Goal: Task Accomplishment & Management: Use online tool/utility

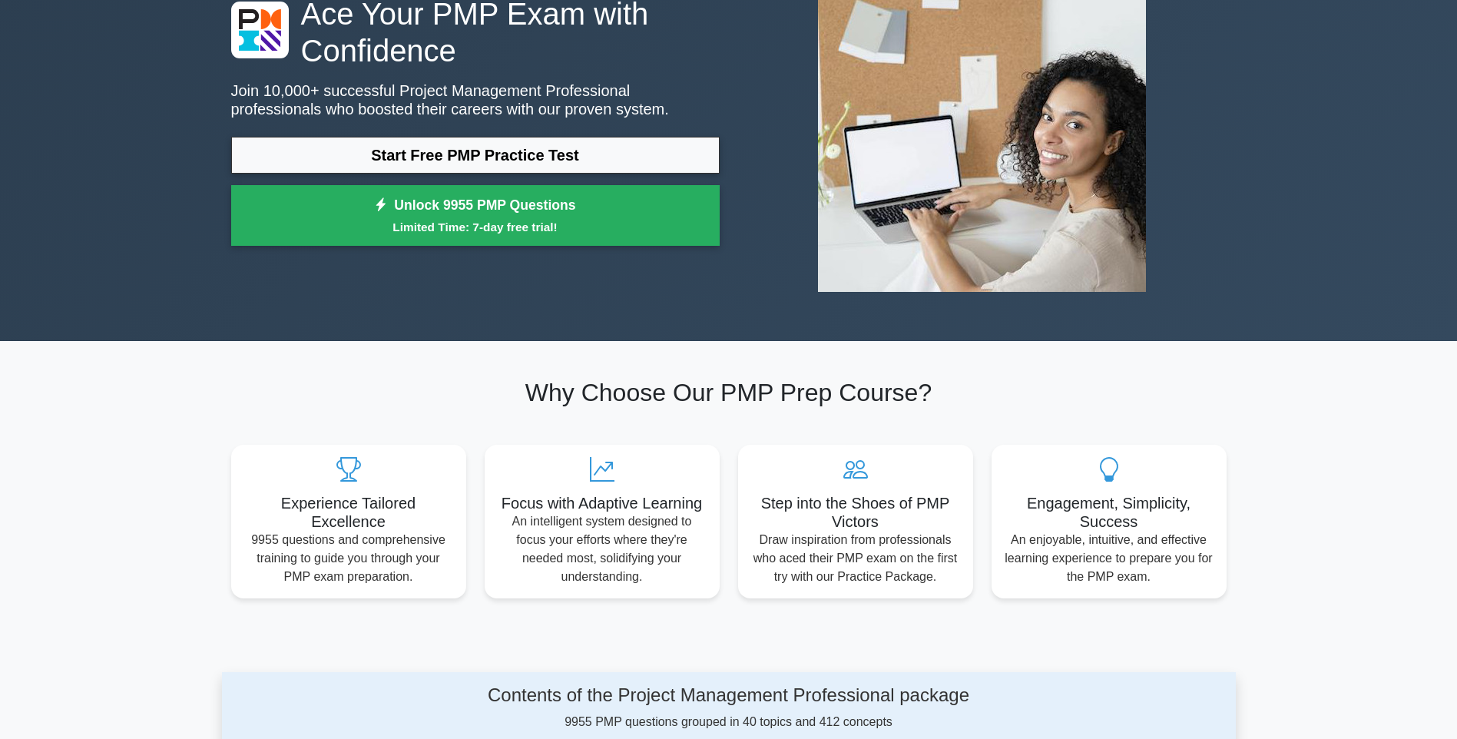
scroll to position [77, 0]
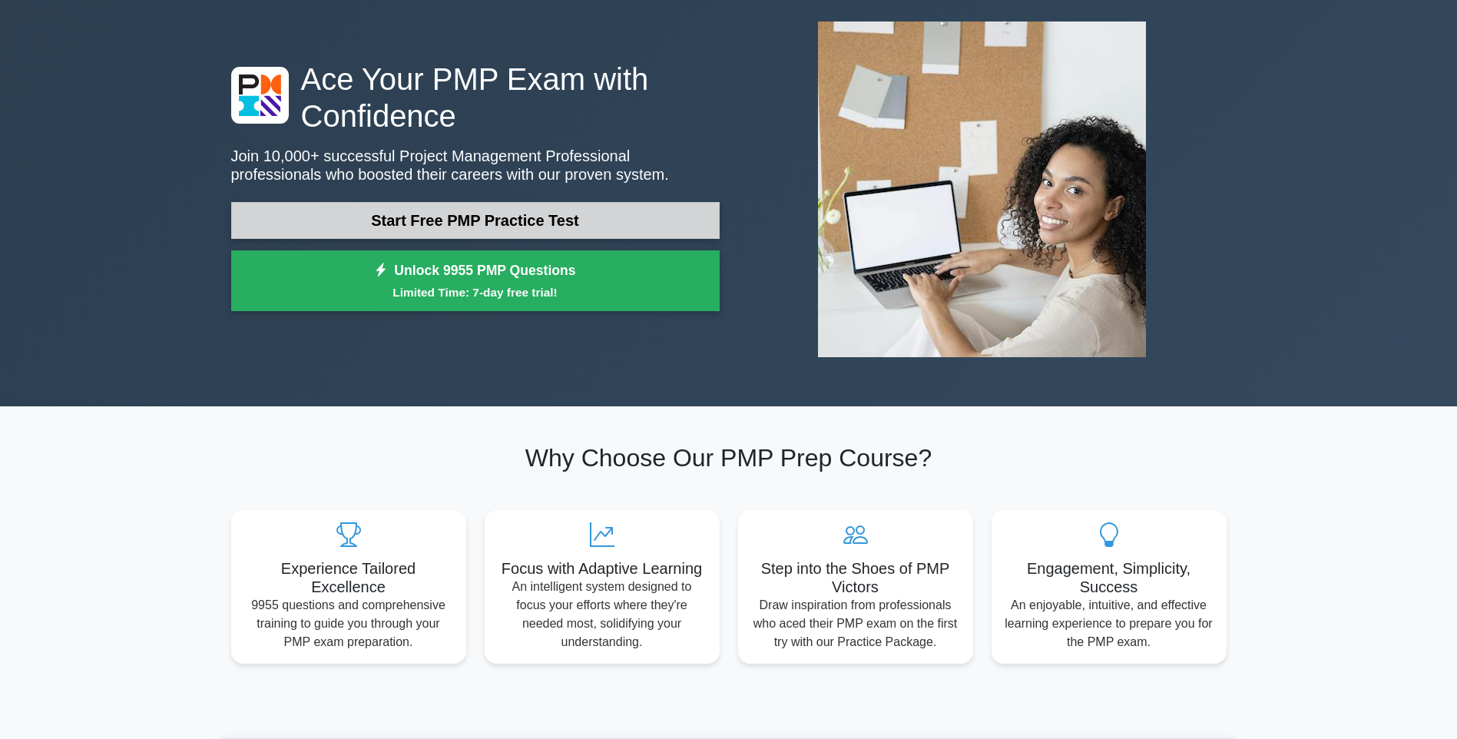
click at [577, 227] on link "Start Free PMP Practice Test" at bounding box center [475, 220] width 488 height 37
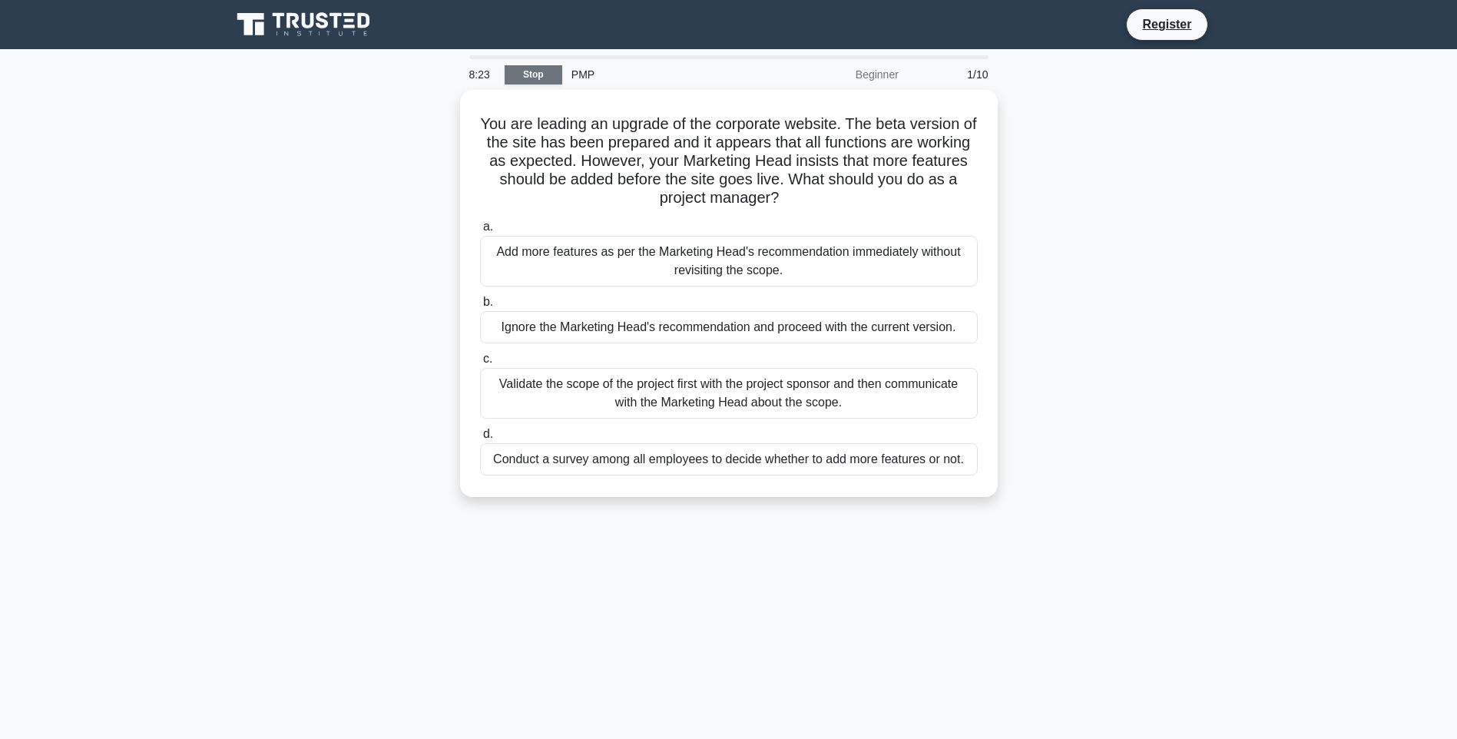
click at [539, 78] on link "Stop" at bounding box center [533, 74] width 58 height 19
click at [524, 80] on link "Stop" at bounding box center [533, 74] width 58 height 19
drag, startPoint x: 380, startPoint y: 326, endPoint x: 397, endPoint y: 338, distance: 20.9
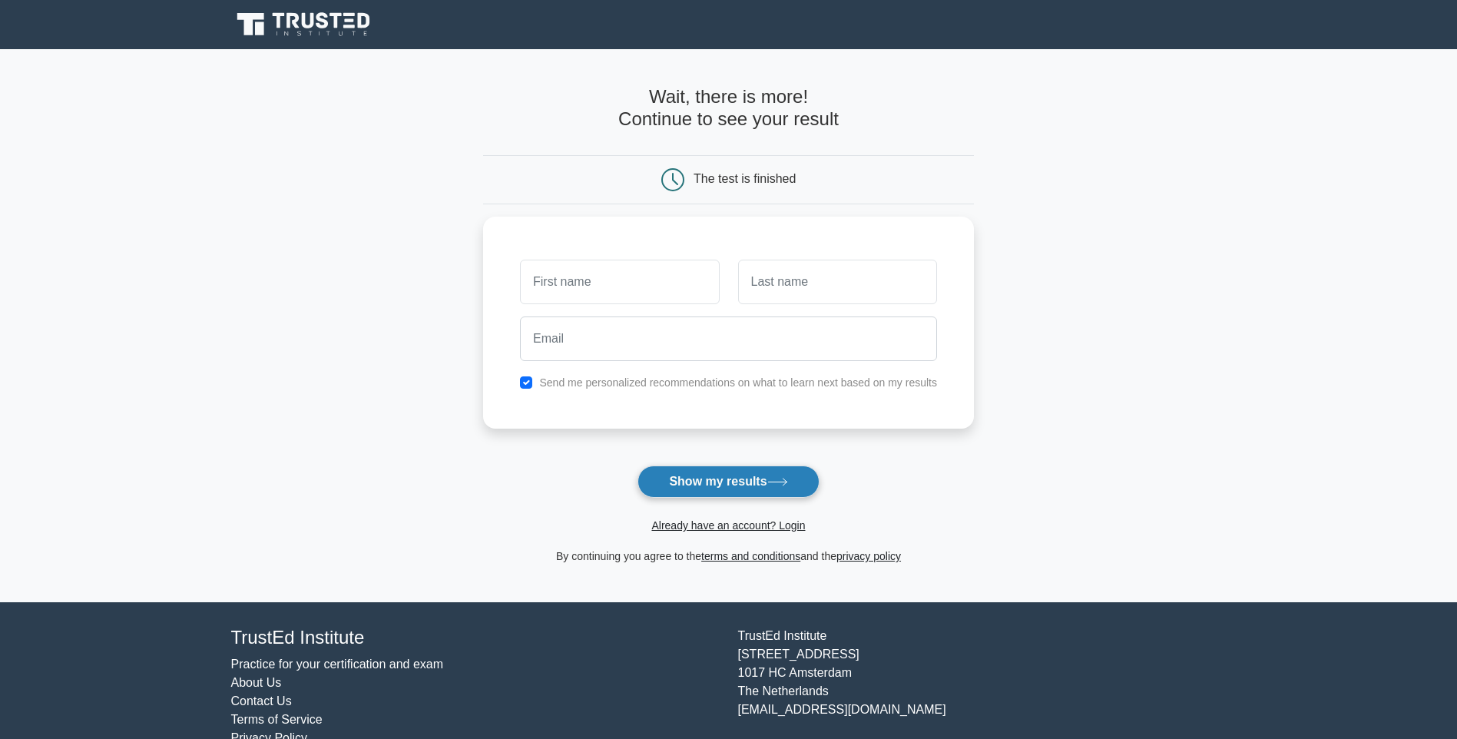
click at [697, 481] on button "Show my results" at bounding box center [727, 481] width 181 height 32
